Goal: Transaction & Acquisition: Obtain resource

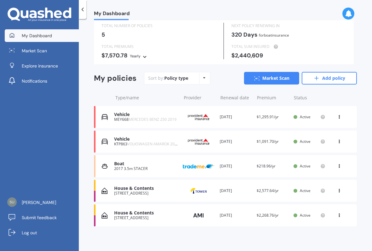
scroll to position [21, 0]
click at [151, 216] on div "2 Lanyard Place, One Tree Point 0118" at bounding box center [146, 218] width 64 height 4
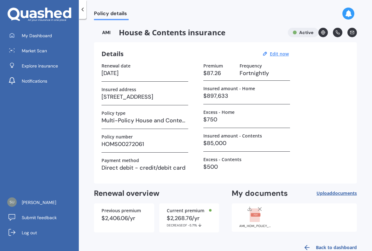
click at [160, 122] on h3 "Multi-Policy House and Contents" at bounding box center [145, 120] width 87 height 9
click at [255, 219] on rect at bounding box center [255, 215] width 10 height 14
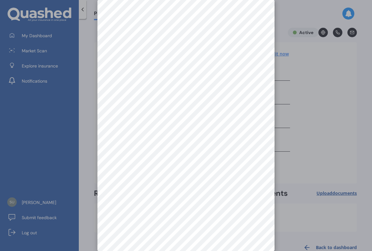
scroll to position [9, 0]
click at [319, 103] on div at bounding box center [186, 125] width 372 height 251
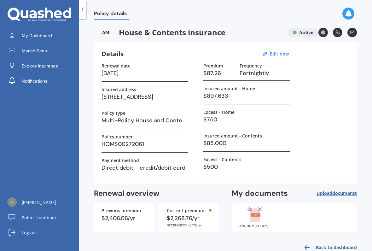
click at [82, 12] on icon at bounding box center [82, 9] width 6 height 6
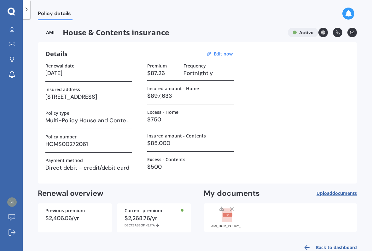
click at [14, 28] on icon at bounding box center [12, 29] width 4 height 4
